Goal: Information Seeking & Learning: Get advice/opinions

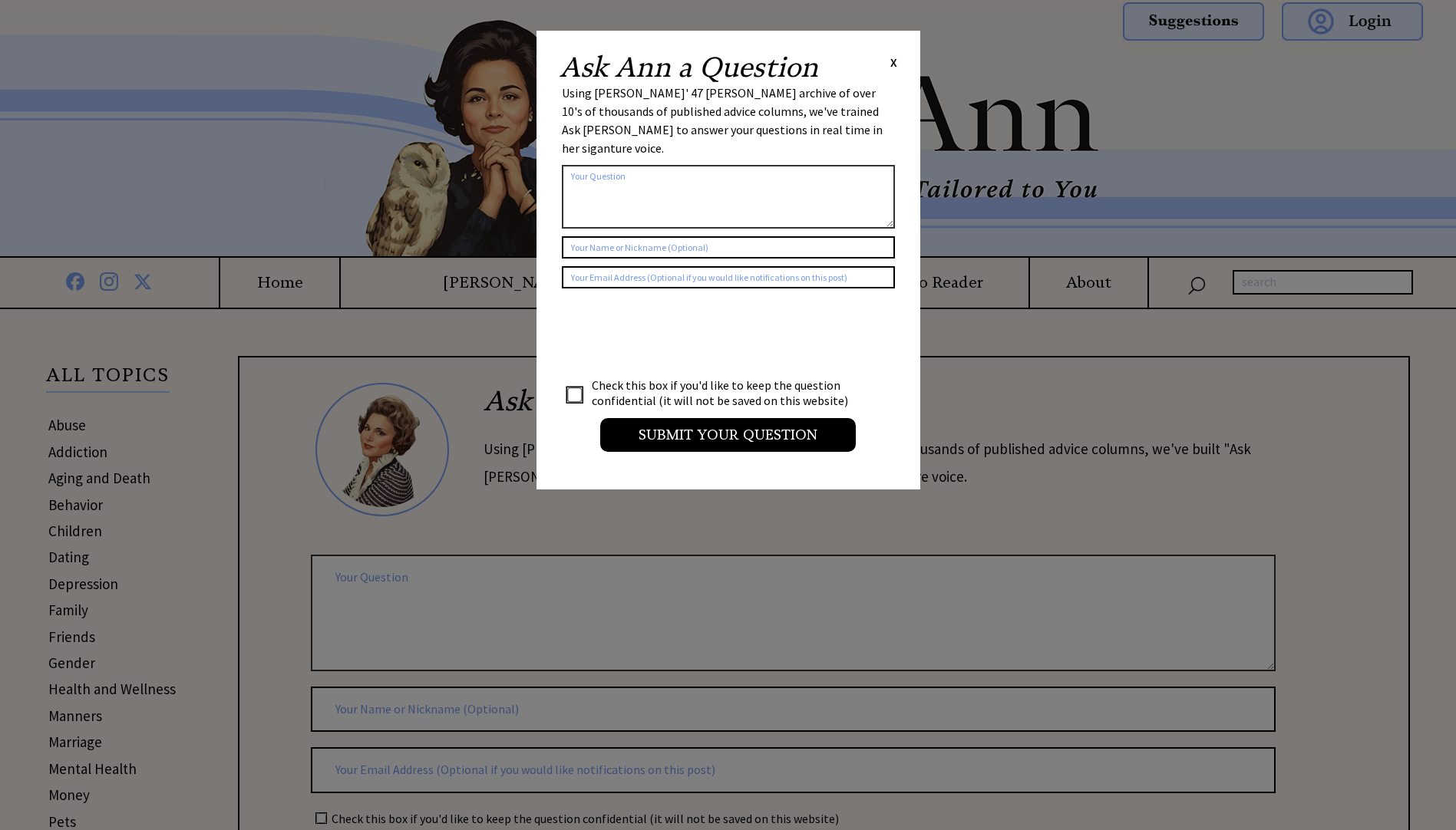
click at [898, 65] on div "Ask Ann a Question X Using Ann Landers' 47 vear archive of over 10's of thousan…" at bounding box center [728, 260] width 384 height 459
click at [894, 61] on span "X" at bounding box center [893, 61] width 7 height 15
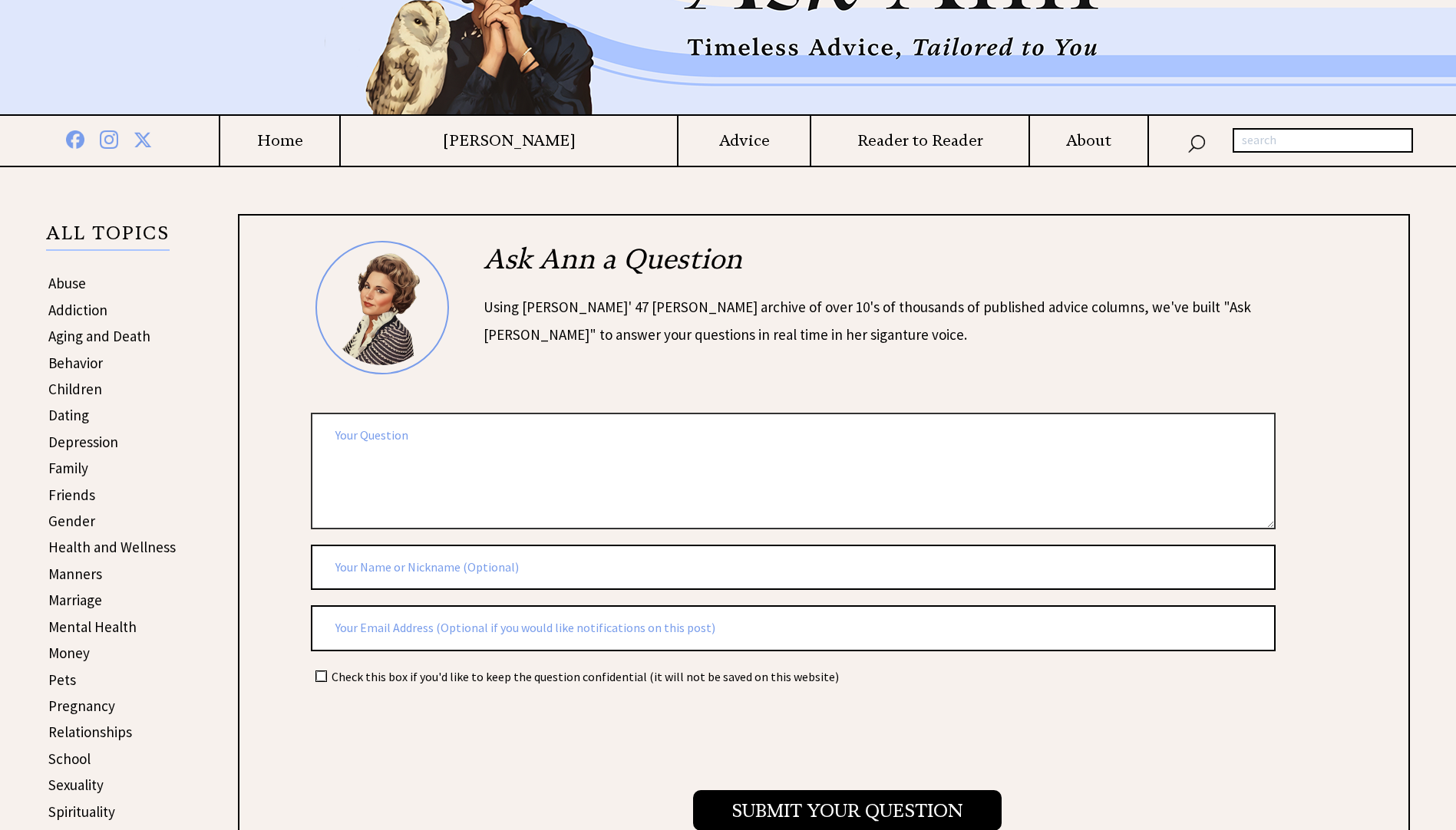
scroll to position [153, 0]
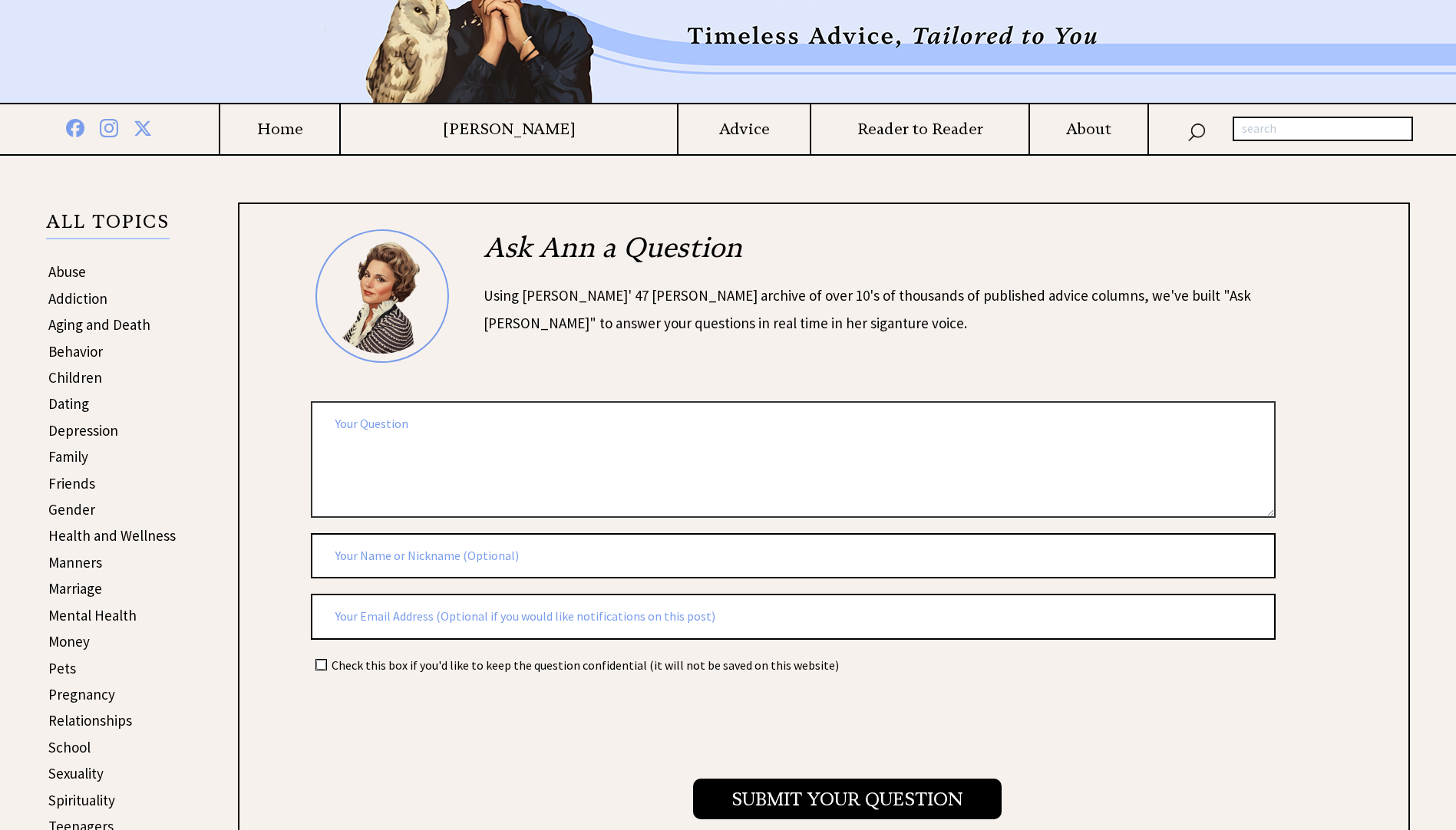
click at [97, 720] on link "Relationships" at bounding box center [90, 720] width 84 height 19
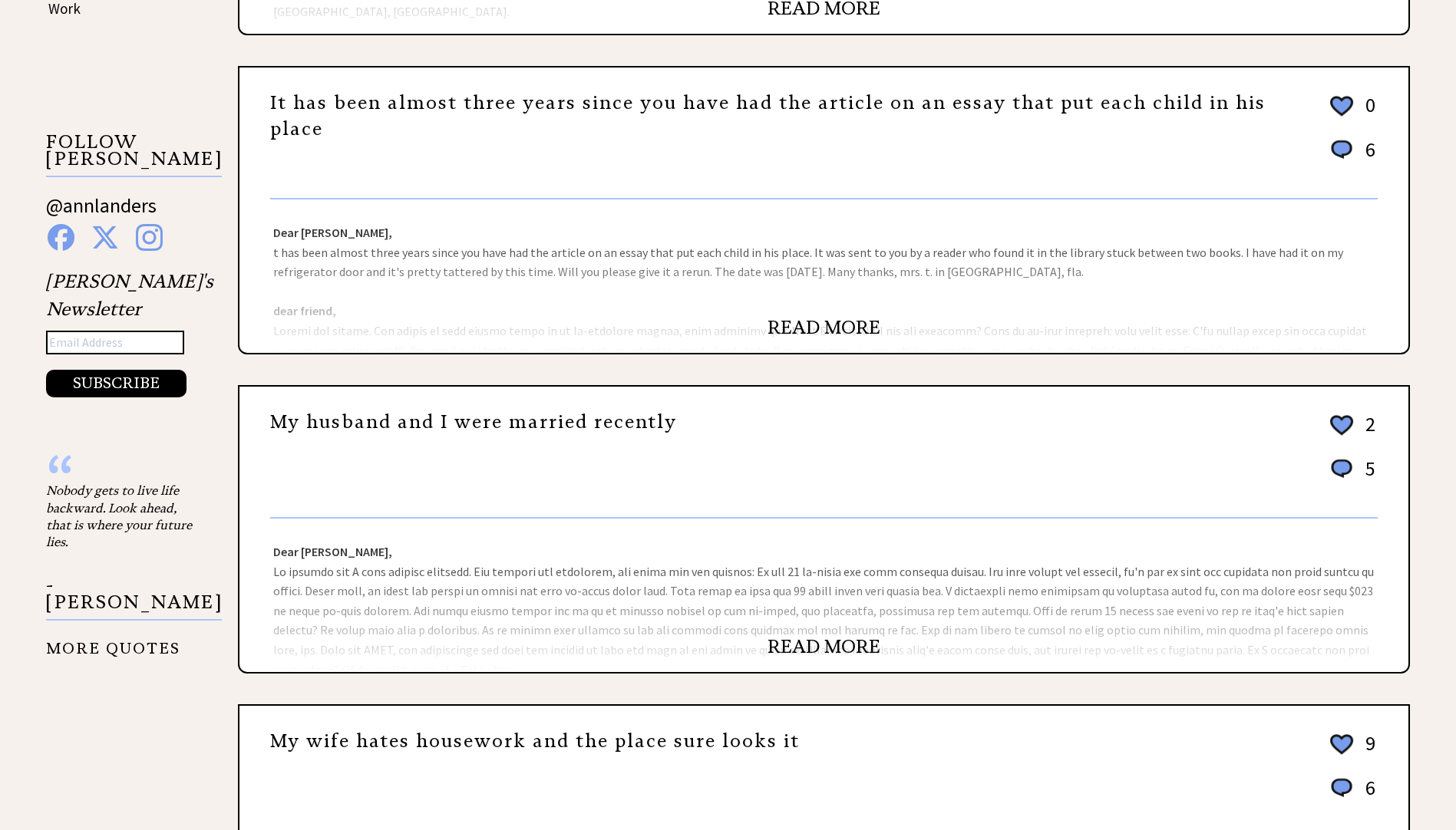
scroll to position [1074, 0]
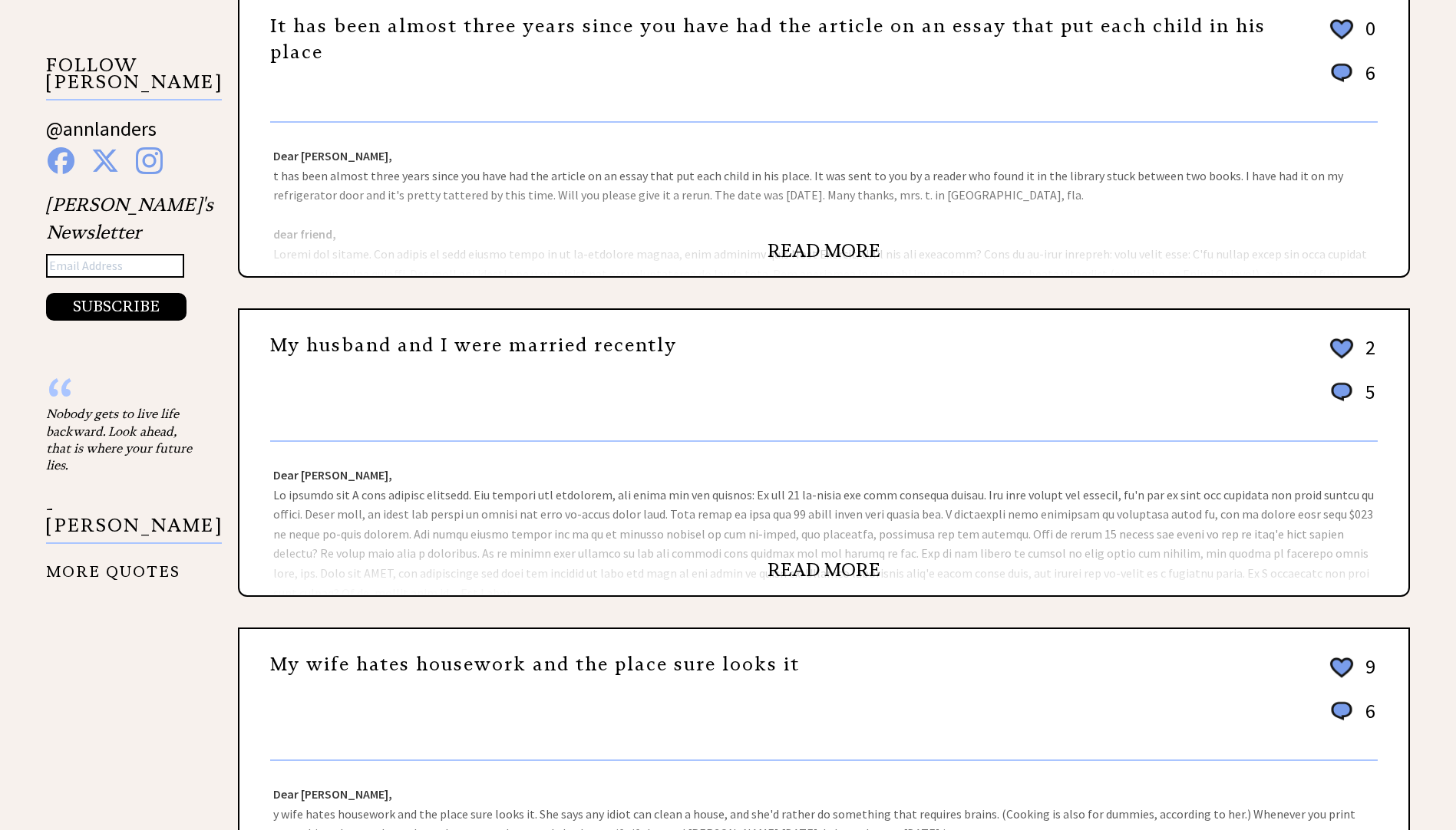
click at [807, 565] on link "READ MORE" at bounding box center [824, 570] width 113 height 23
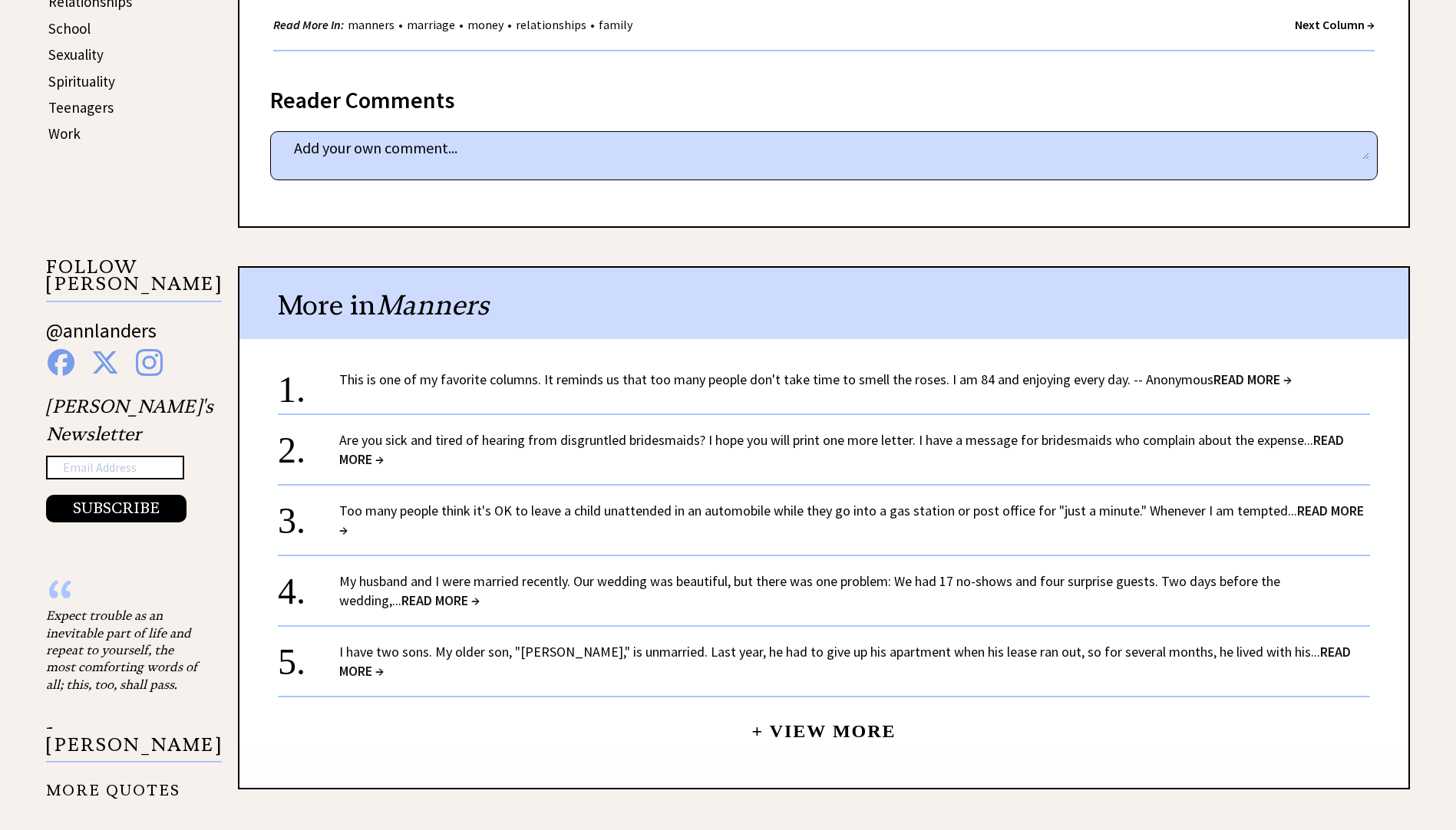
scroll to position [920, 0]
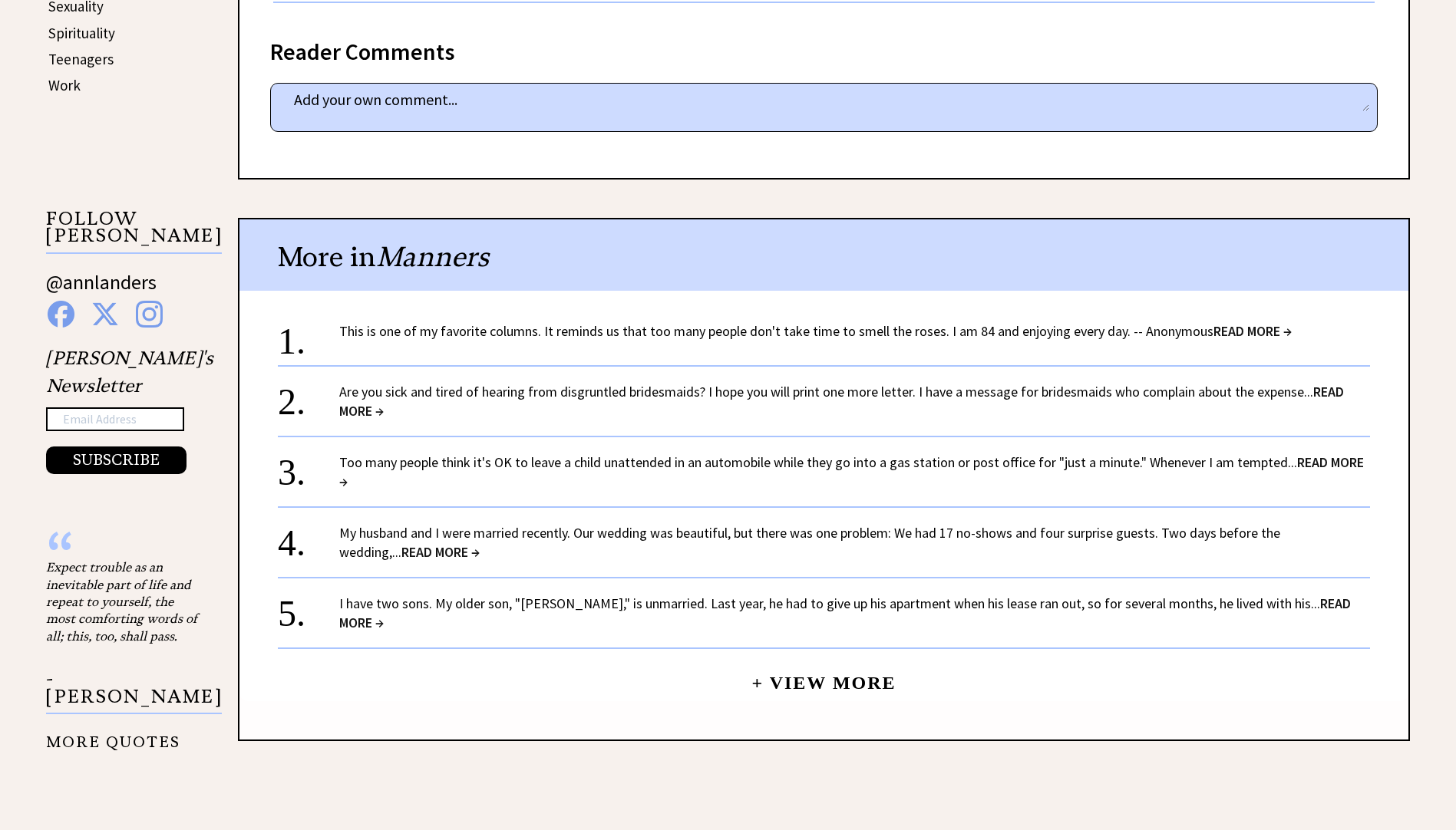
click at [871, 681] on link "+ View More" at bounding box center [823, 676] width 145 height 33
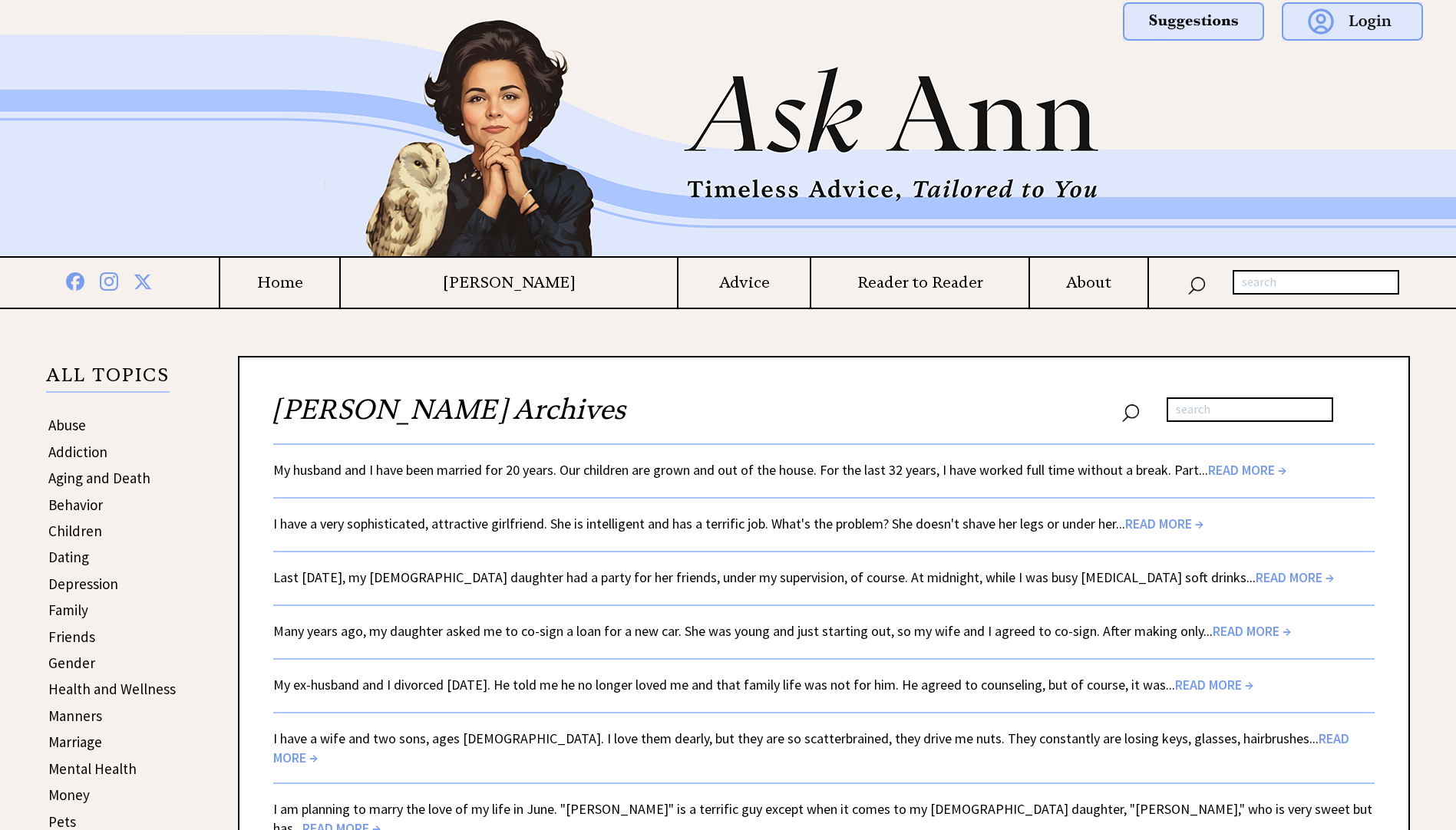
click at [1213, 630] on span "READ MORE →" at bounding box center [1252, 631] width 78 height 18
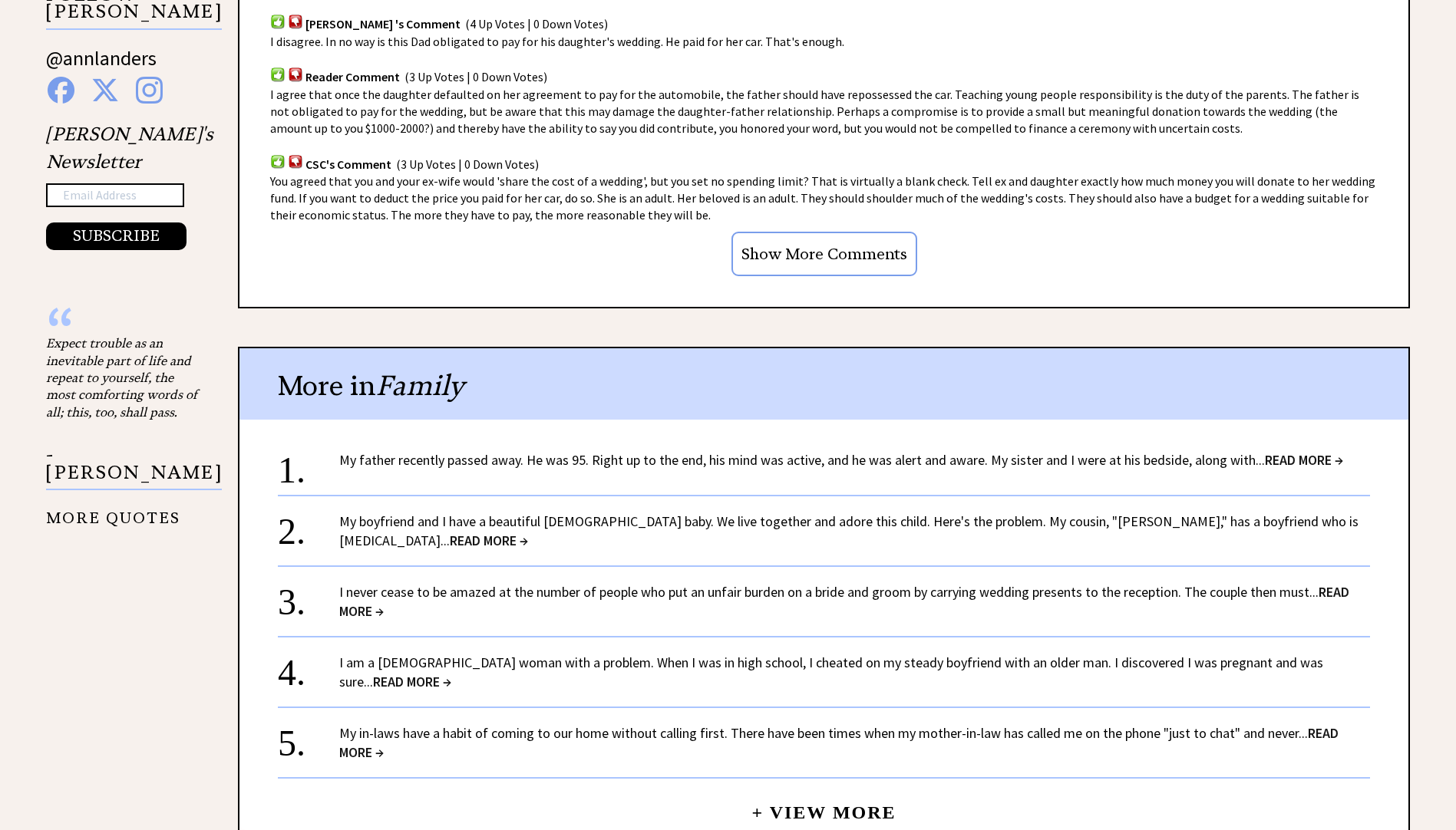
scroll to position [1151, 0]
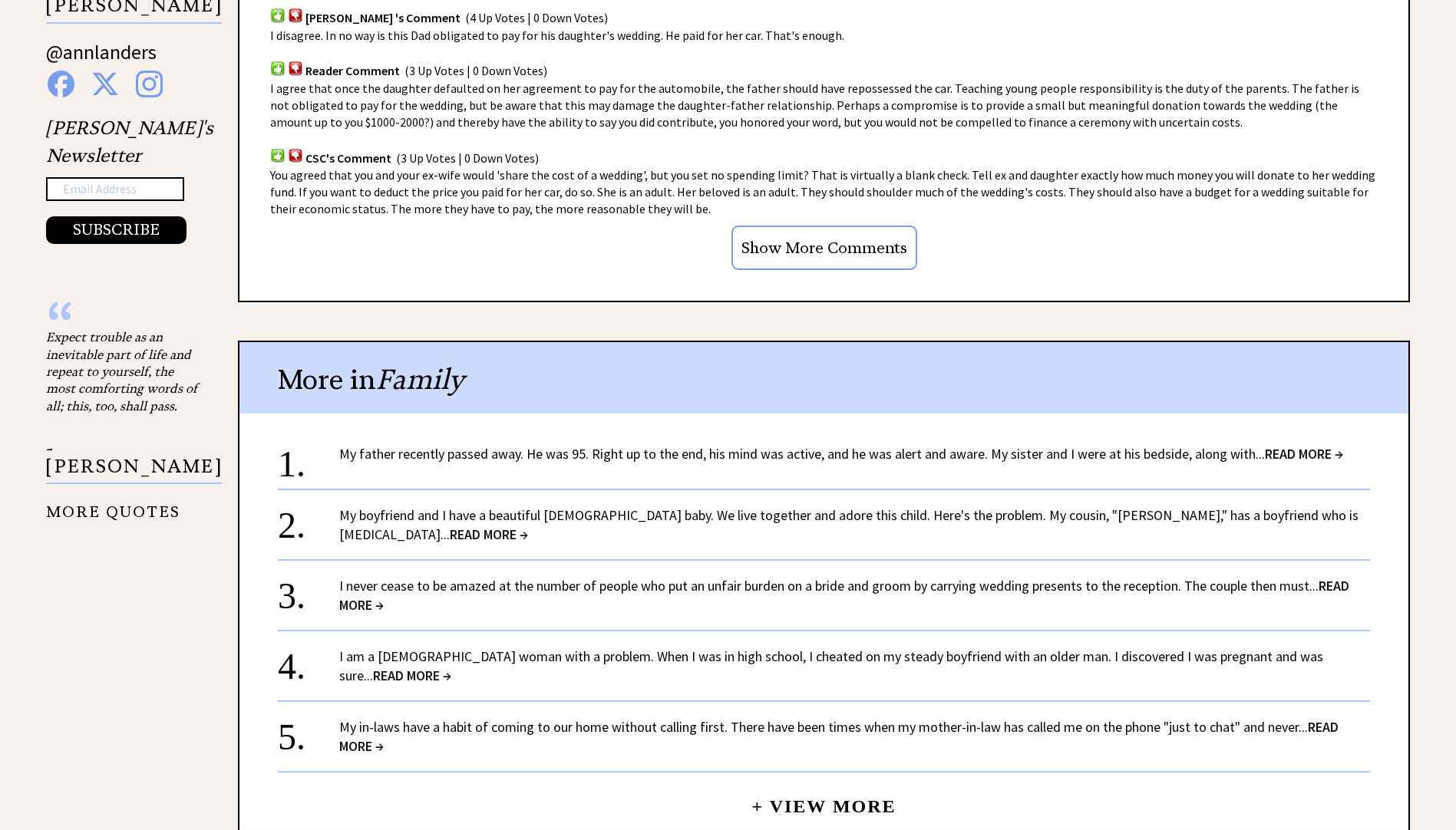
click at [1302, 577] on link "I never cease to be amazed at the number of people who put an unfair burden on …" at bounding box center [844, 596] width 1010 height 37
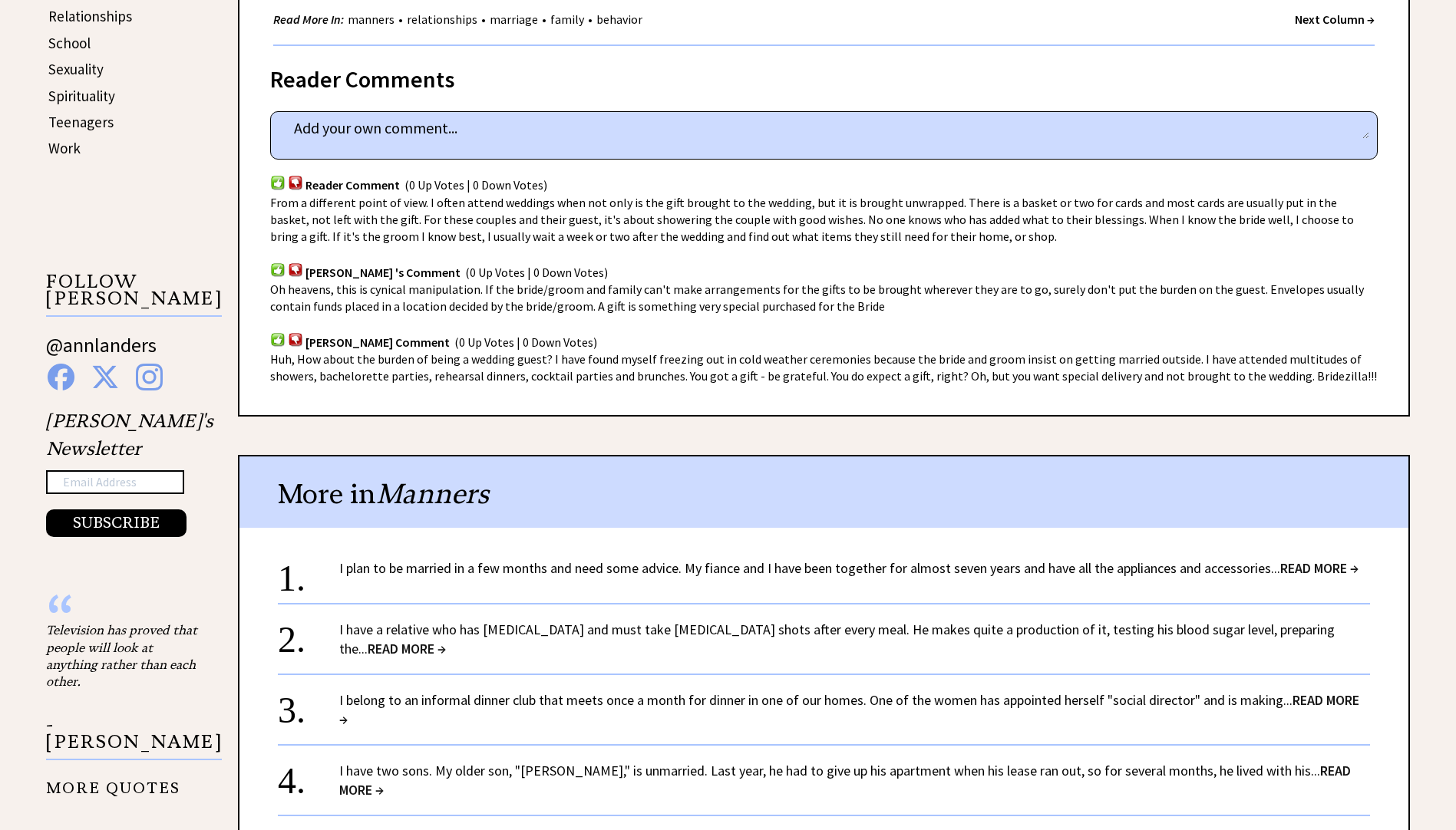
scroll to position [997, 0]
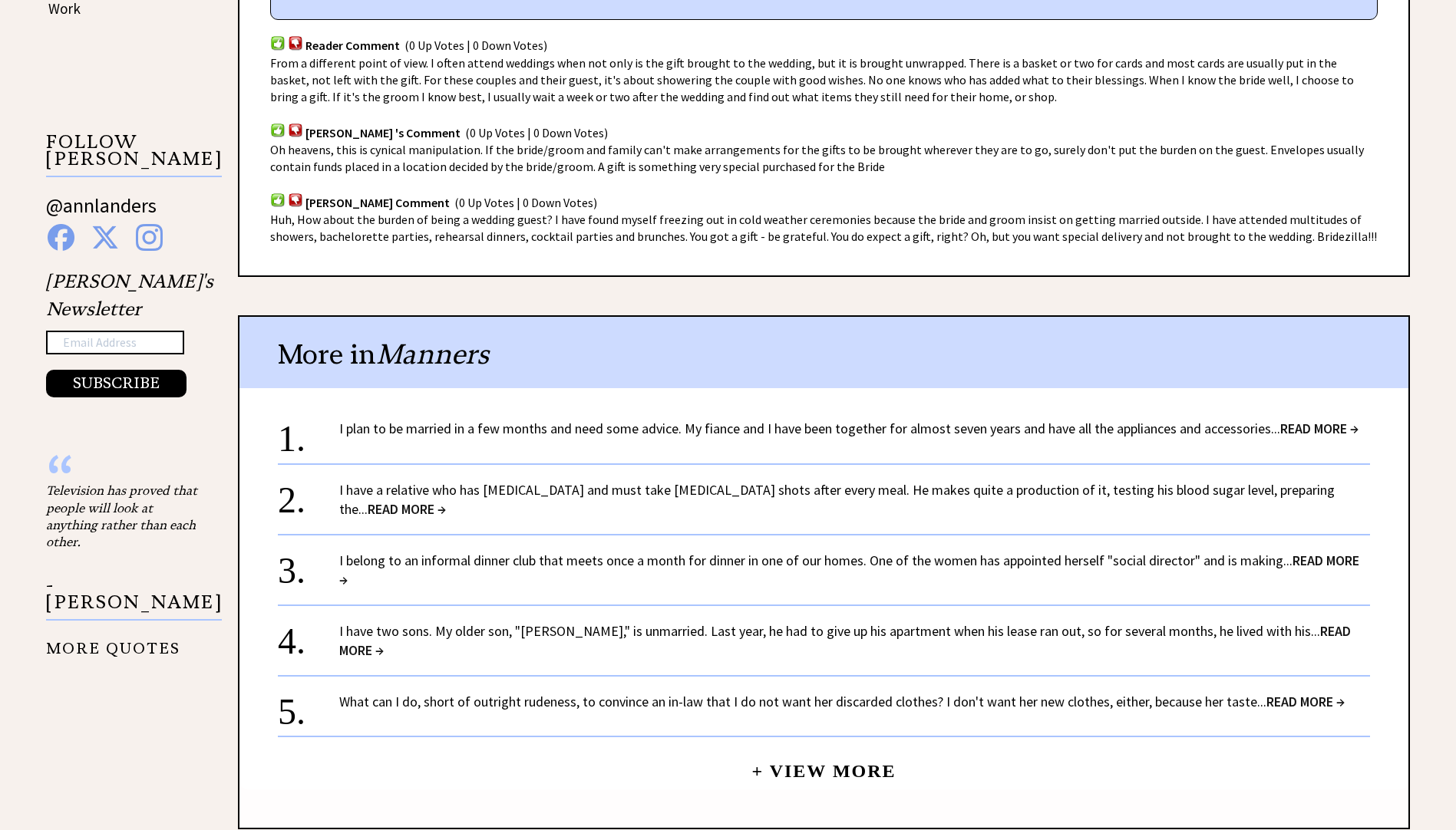
click at [1303, 622] on span "READ MORE →" at bounding box center [845, 641] width 1012 height 37
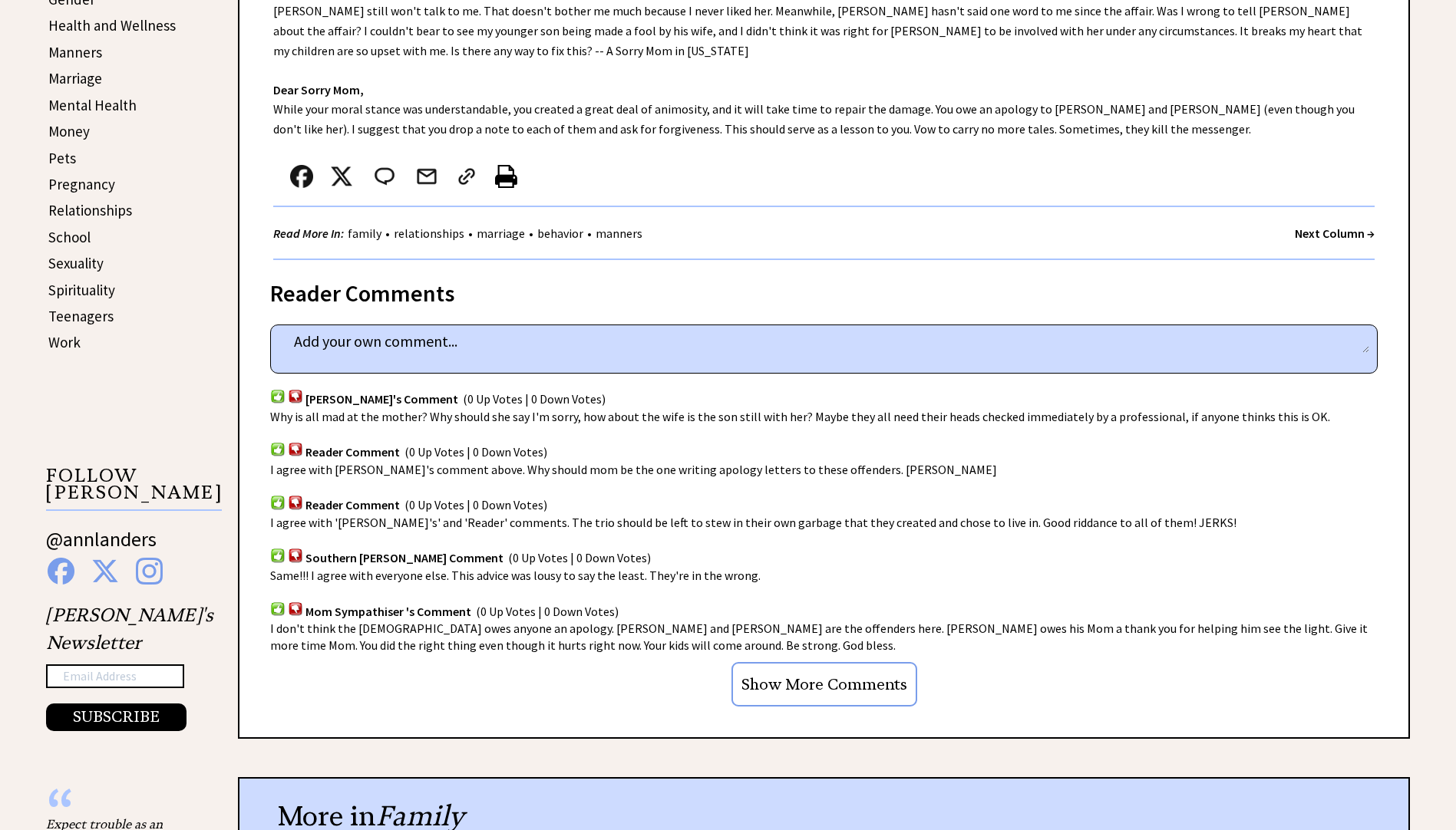
scroll to position [690, 0]
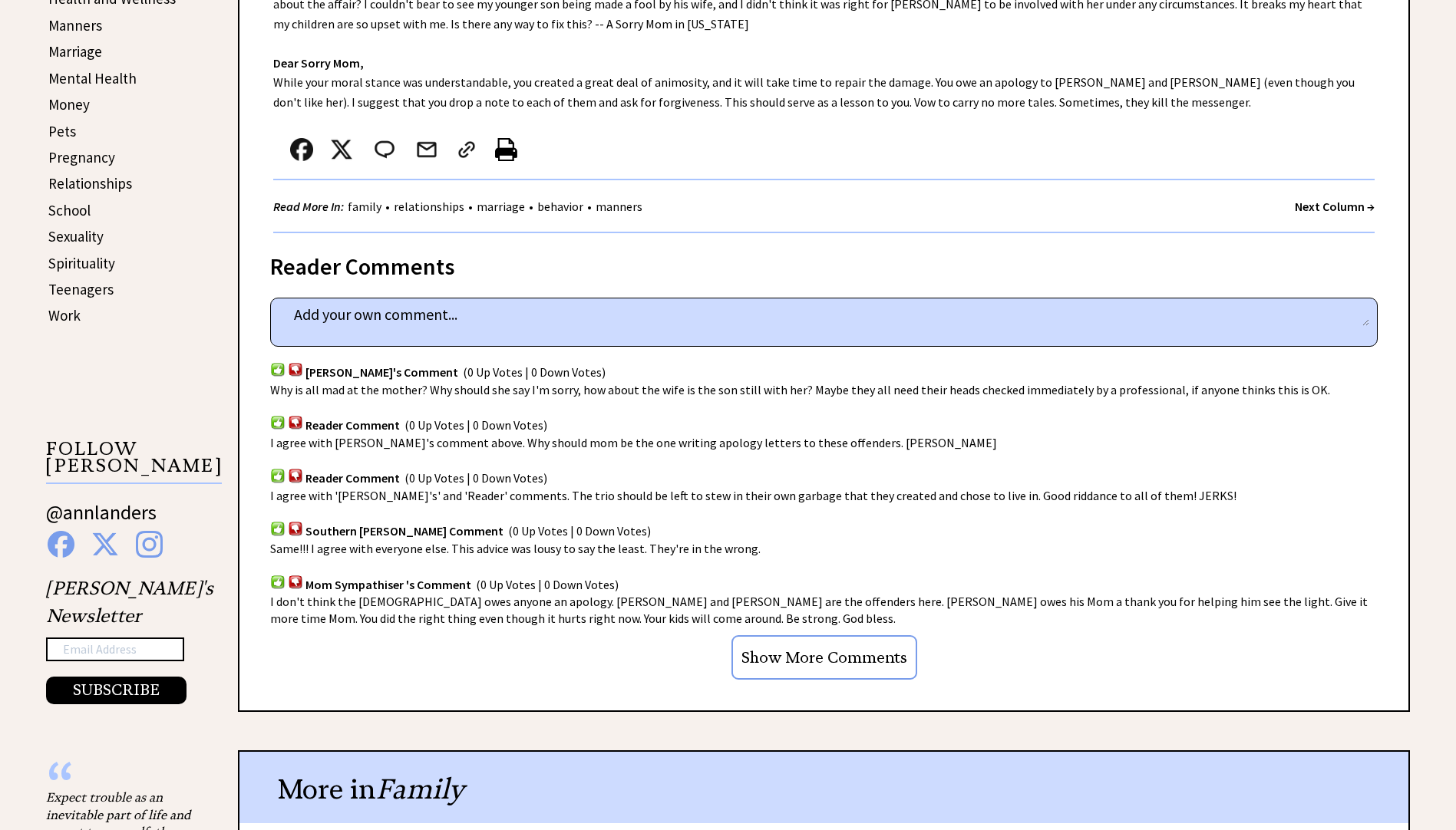
click at [837, 641] on input "Show More Comments" at bounding box center [825, 657] width 186 height 44
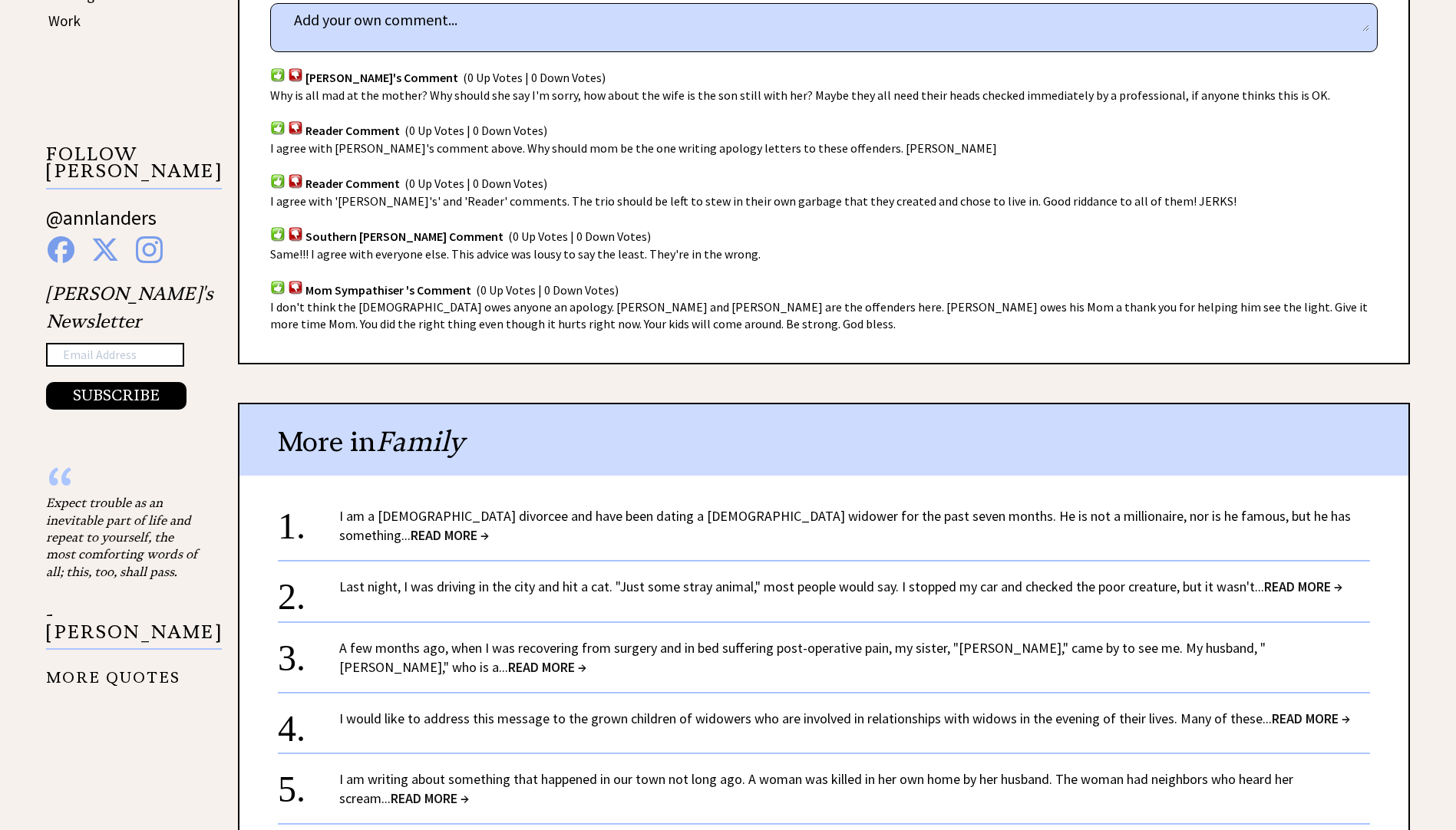
scroll to position [997, 0]
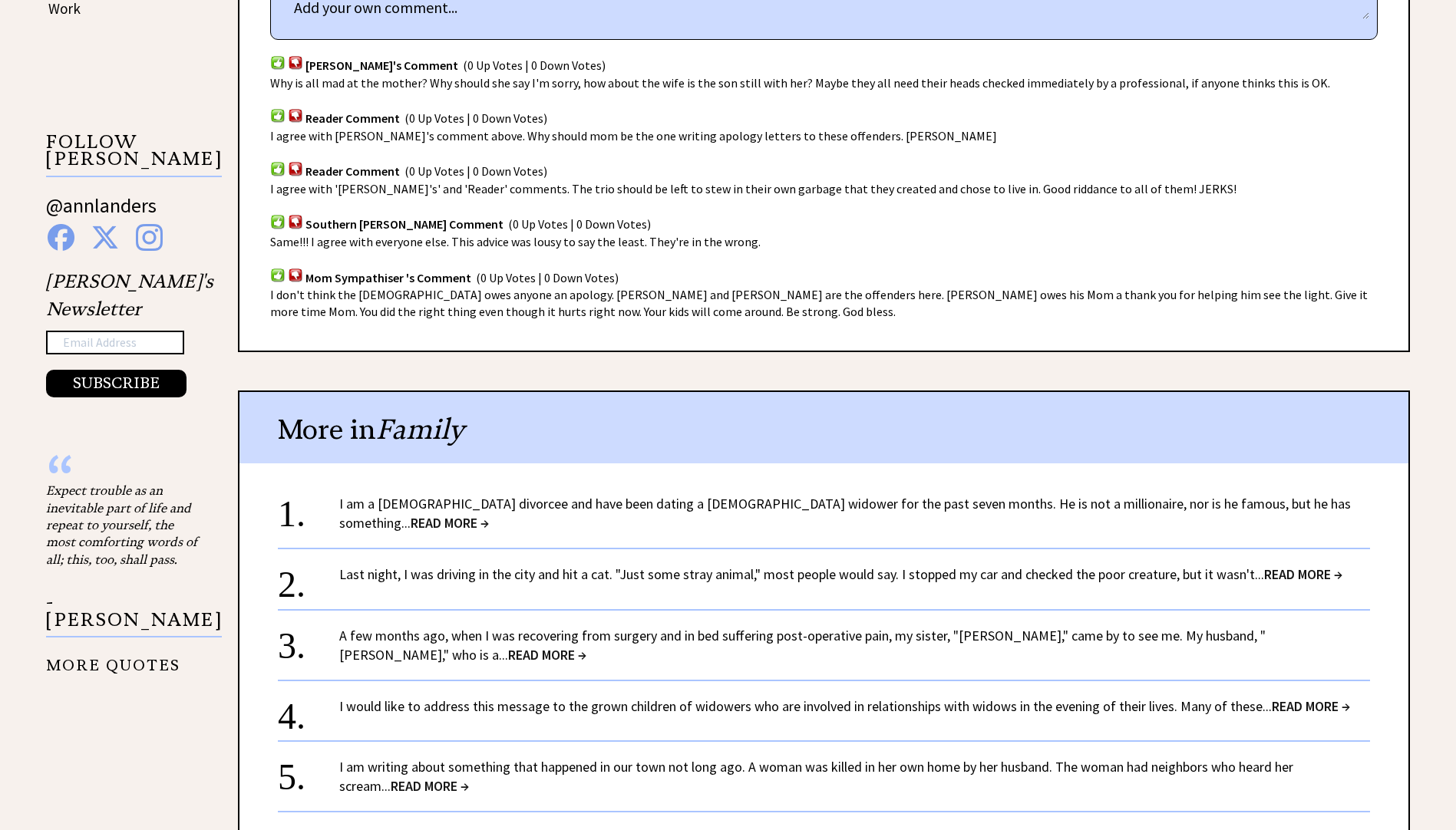
click at [489, 514] on span "READ MORE →" at bounding box center [449, 523] width 78 height 18
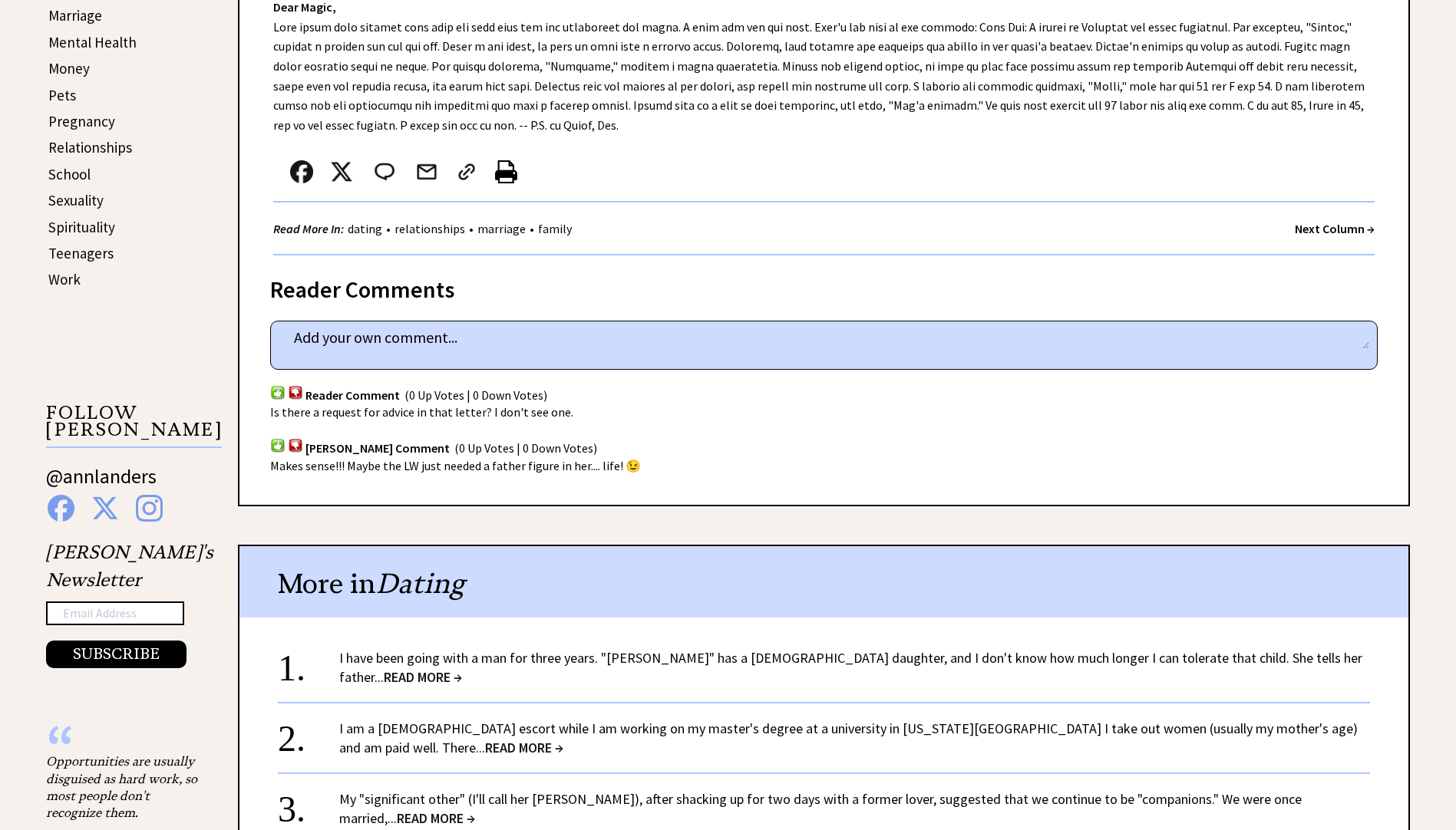
scroll to position [767, 0]
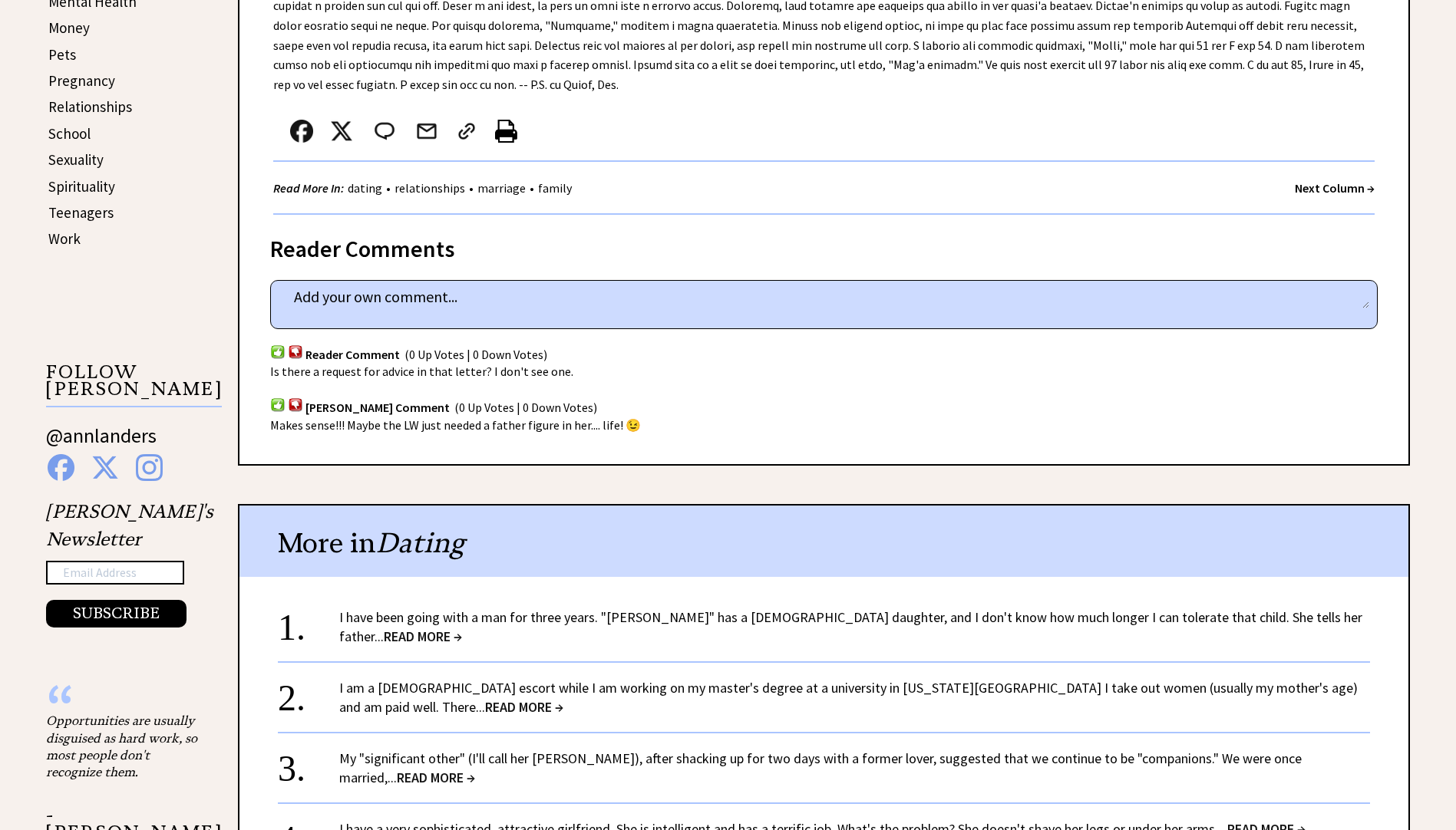
click at [462, 627] on span "READ MORE →" at bounding box center [422, 636] width 78 height 18
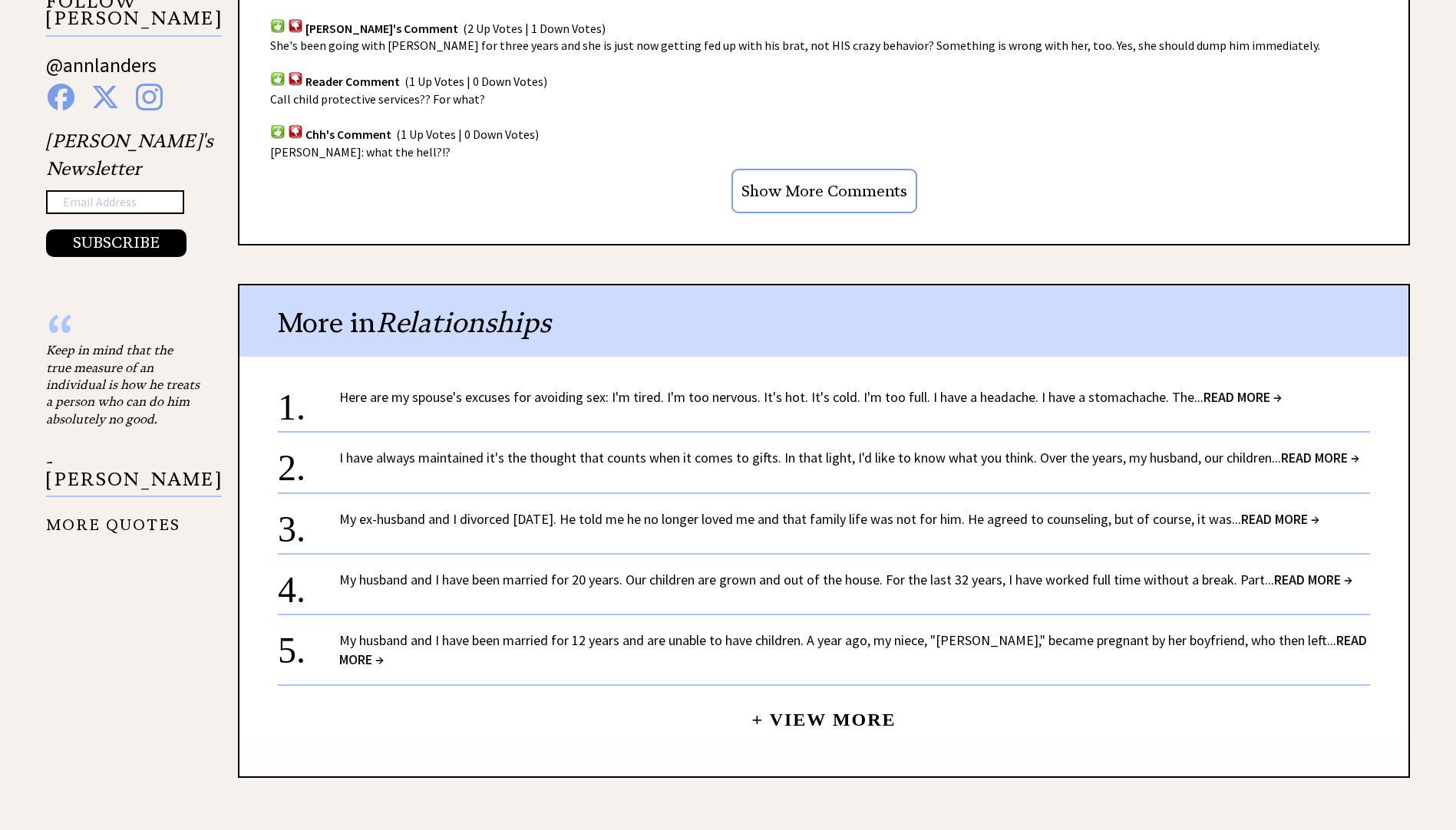
scroll to position [1151, 0]
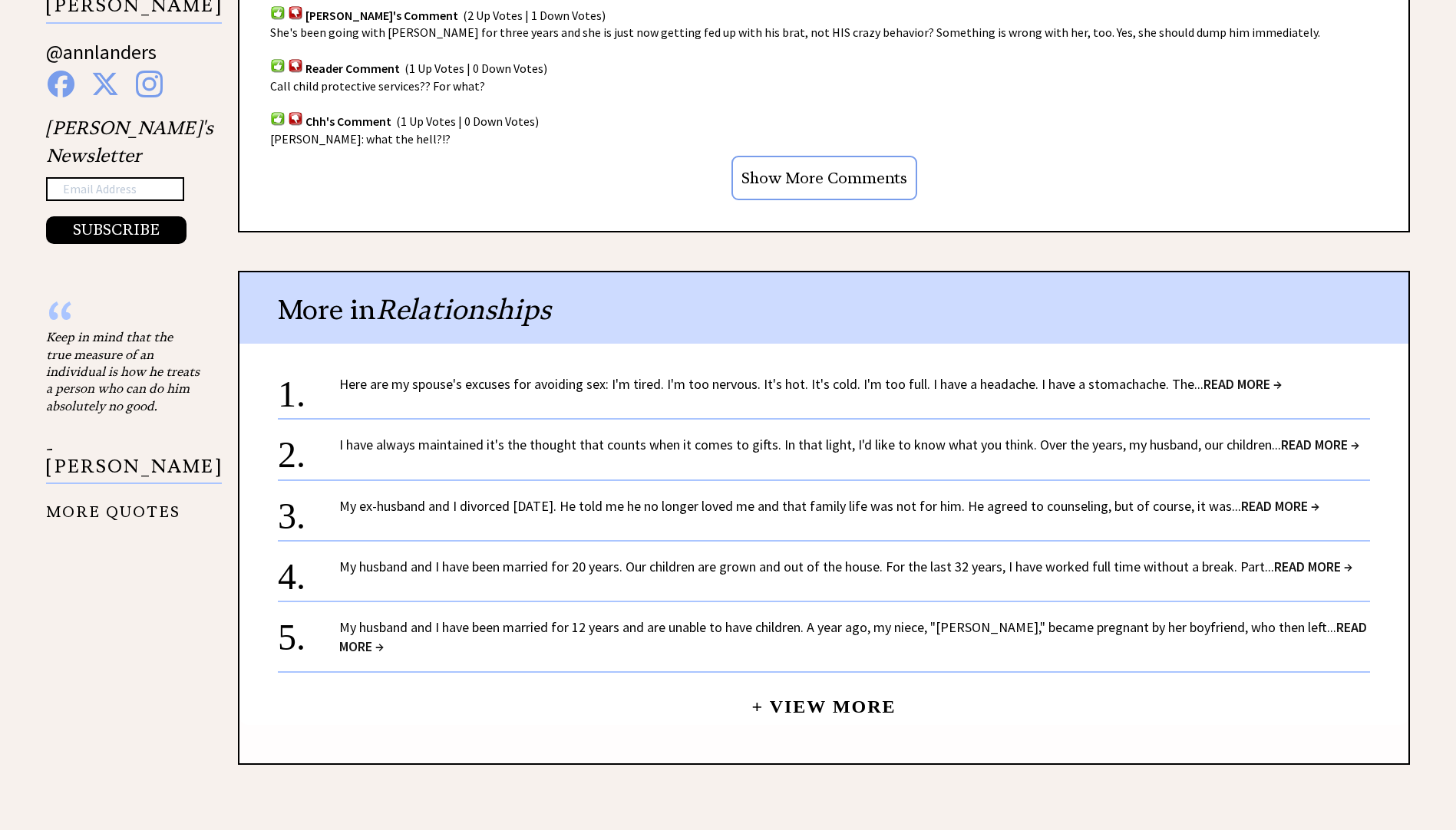
click at [1288, 622] on span "READ MORE →" at bounding box center [853, 637] width 1027 height 37
